Goal: Find specific page/section: Find specific page/section

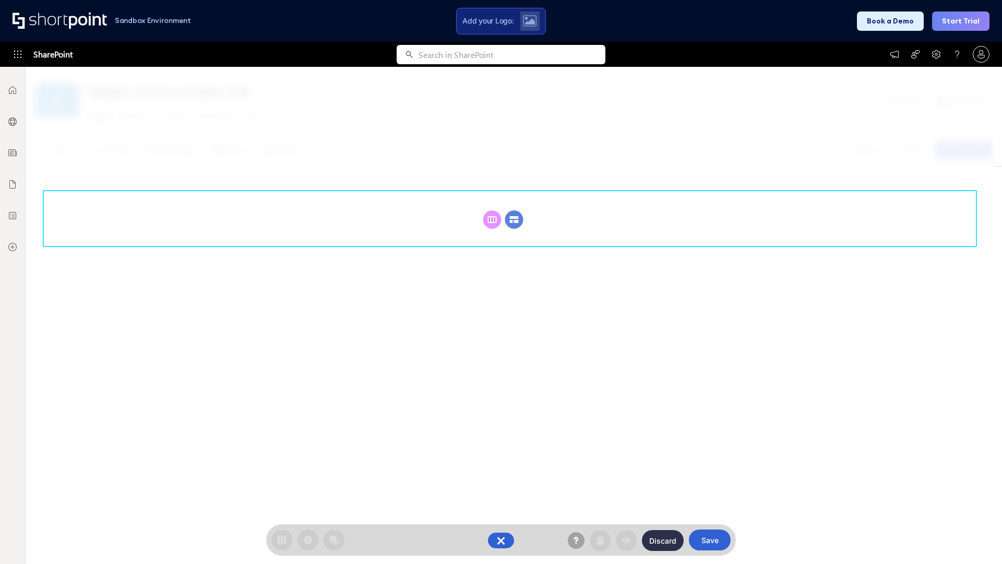
scroll to position [144, 0]
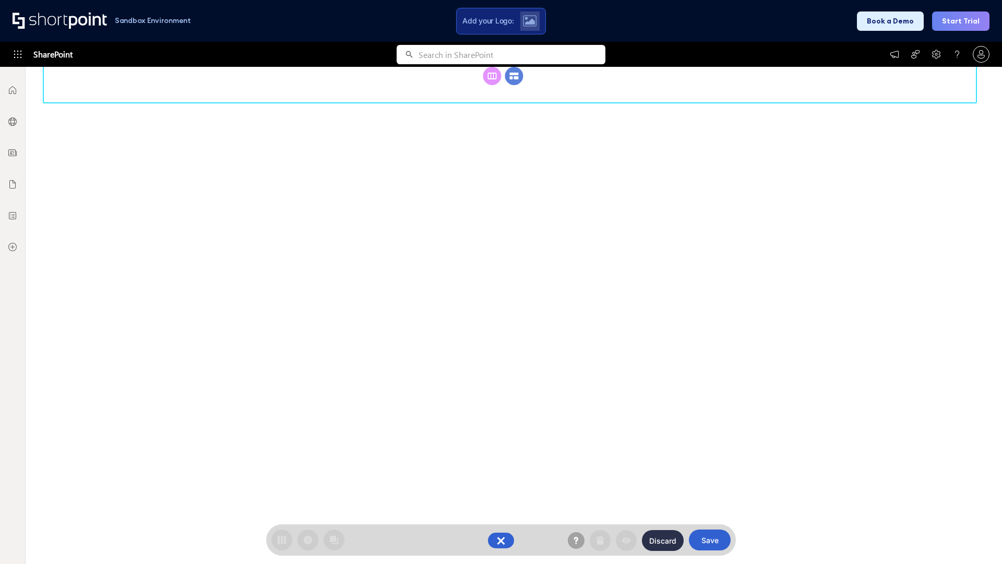
click at [514, 85] on circle at bounding box center [514, 76] width 18 height 18
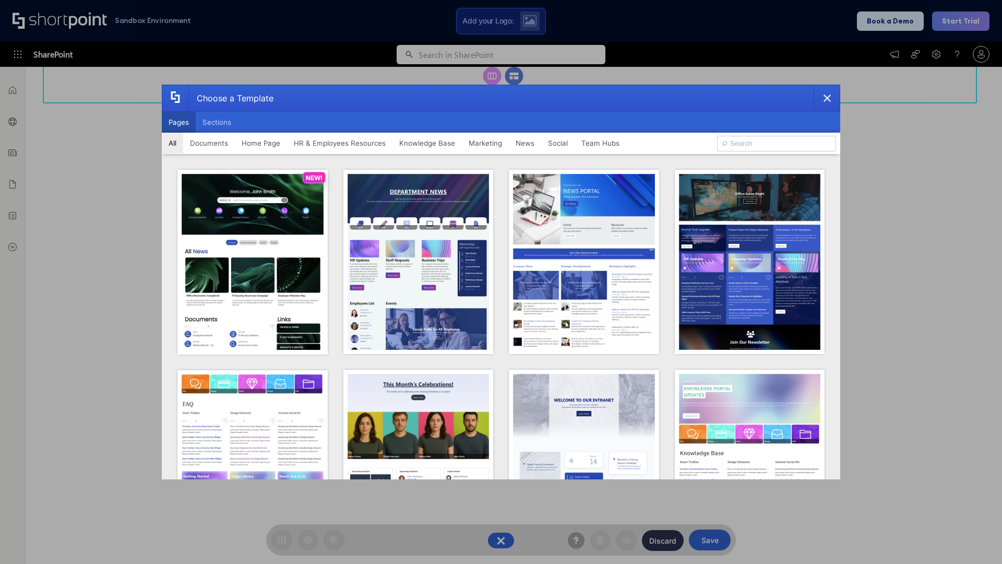
scroll to position [0, 0]
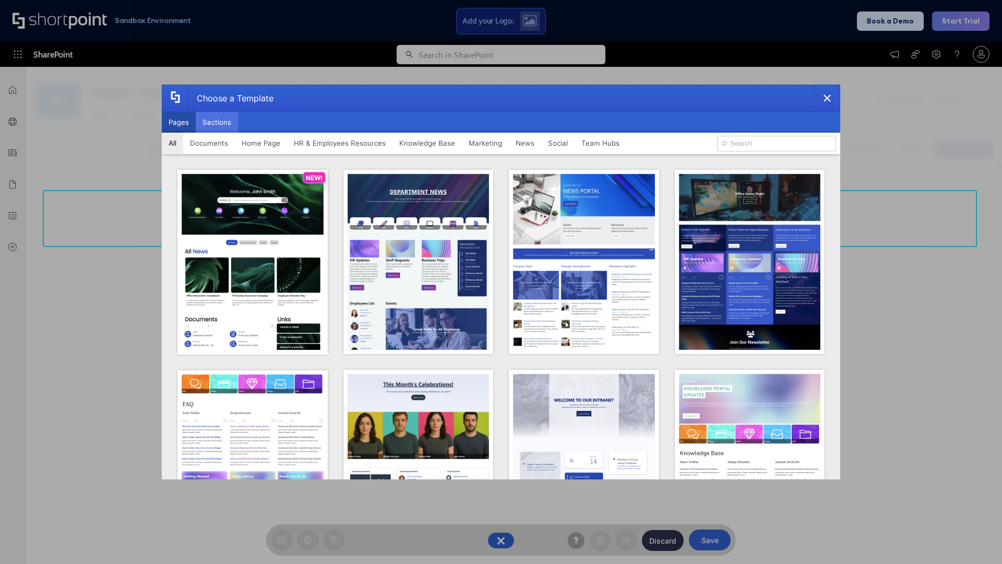
click at [217, 122] on button "Sections" at bounding box center [217, 122] width 42 height 21
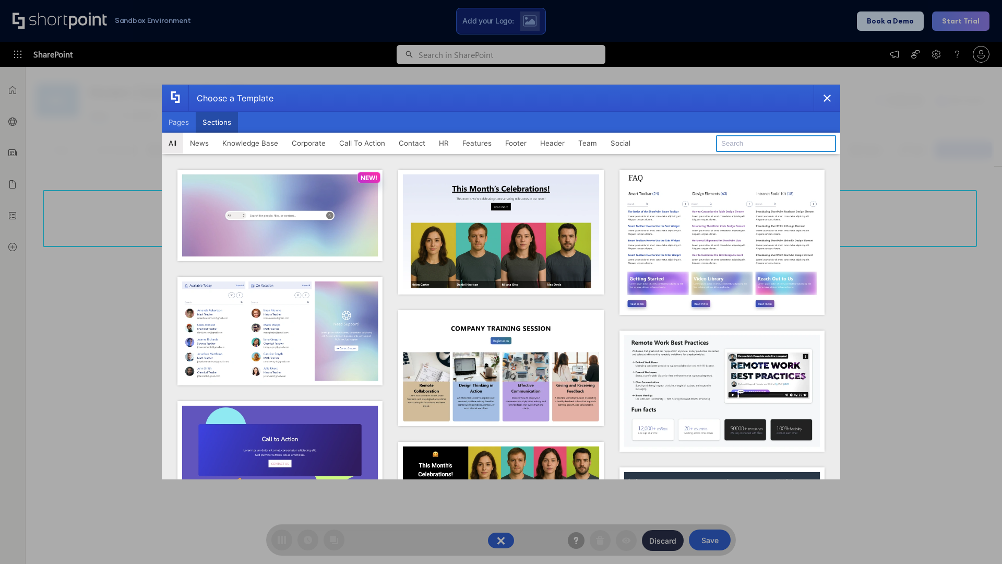
type input "Footer 2"
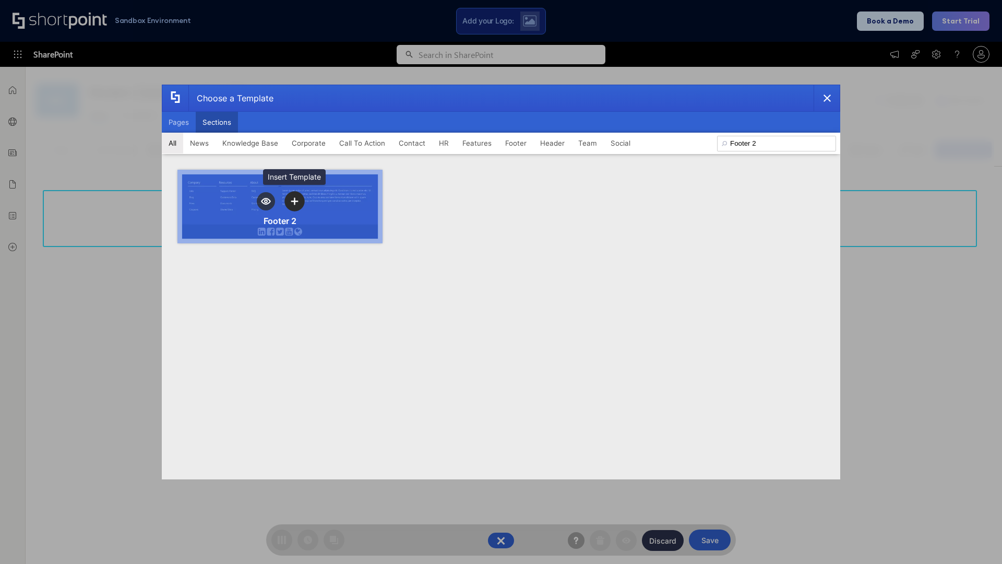
click at [294, 201] on icon "template selector" at bounding box center [294, 201] width 7 height 7
